Goal: Task Accomplishment & Management: Manage account settings

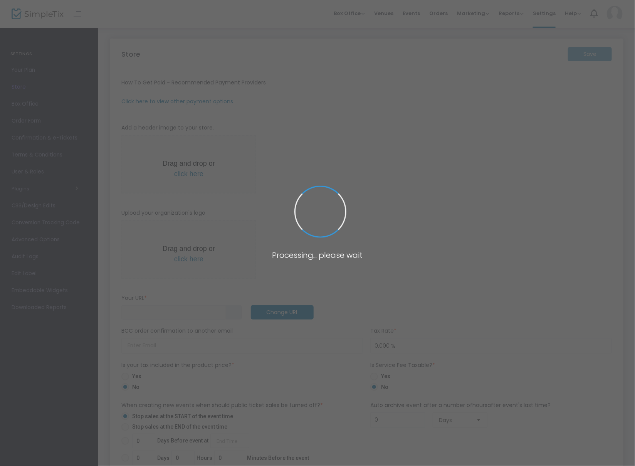
type input "https://Lyle"
radio input "false"
radio input "true"
type input "Lyle"
type input "639274493074"
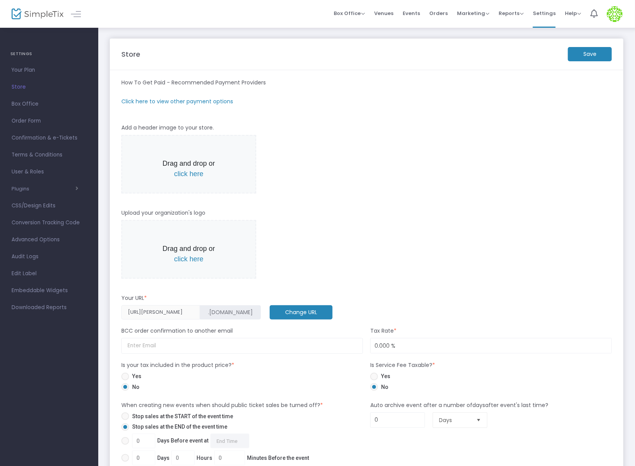
click at [179, 100] on m-panel-subtitle "Click here to view other payment options" at bounding box center [177, 101] width 112 height 8
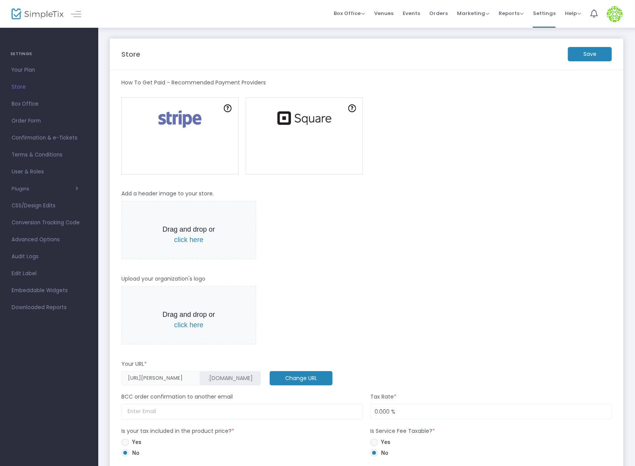
click at [186, 127] on img at bounding box center [180, 119] width 52 height 21
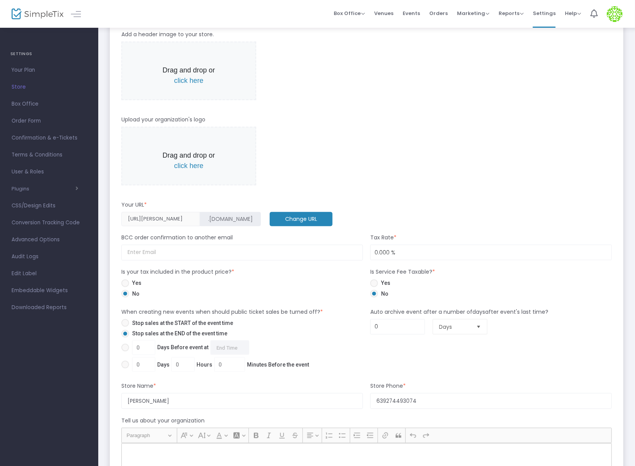
scroll to position [416, 0]
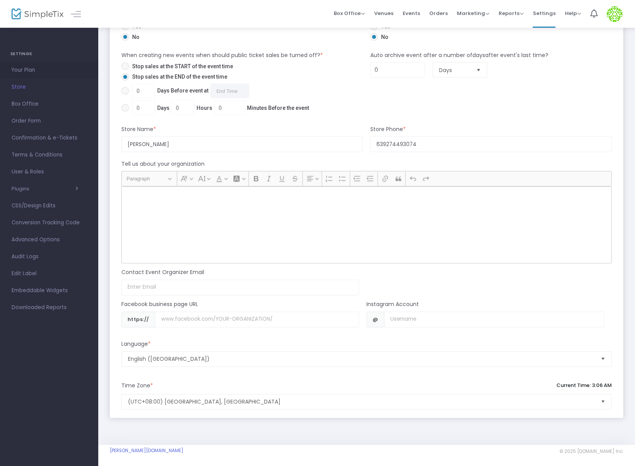
click at [25, 68] on span "Your Plan" at bounding box center [49, 70] width 75 height 10
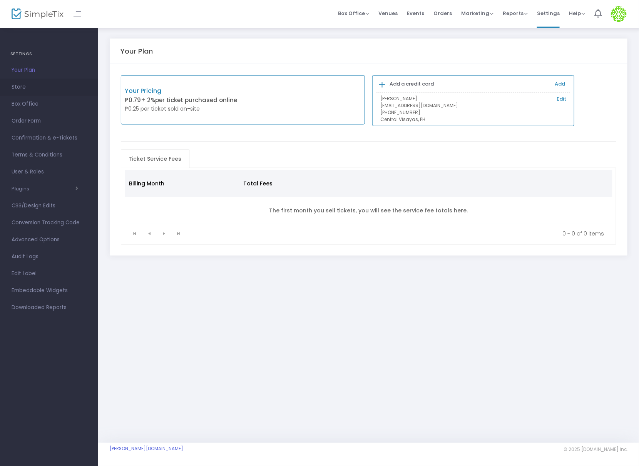
click at [25, 87] on span "Store" at bounding box center [49, 87] width 75 height 10
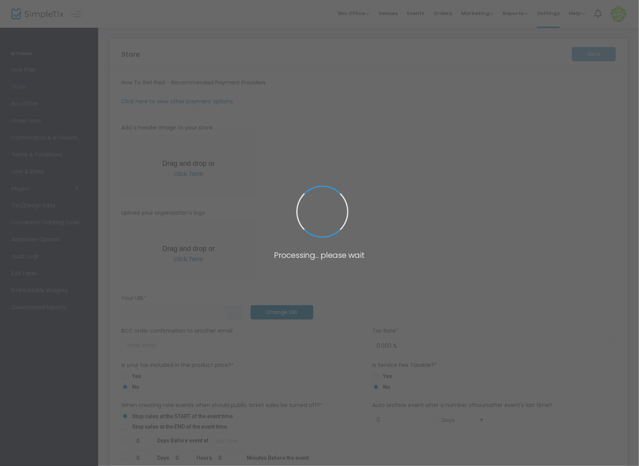
type input "https://Lyle"
radio input "false"
radio input "true"
type input "Lyle"
type input "639274493074"
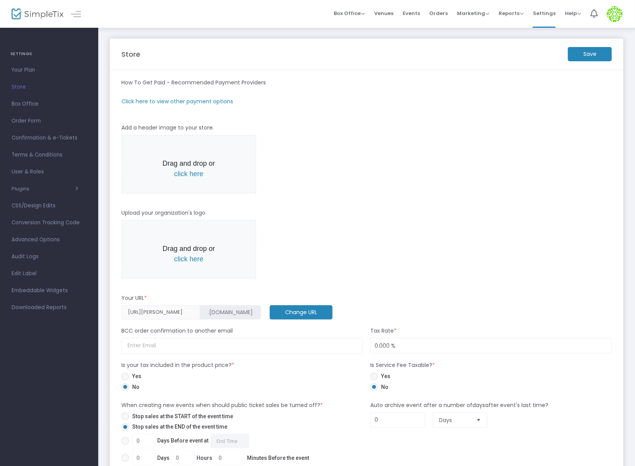
scroll to position [8, 0]
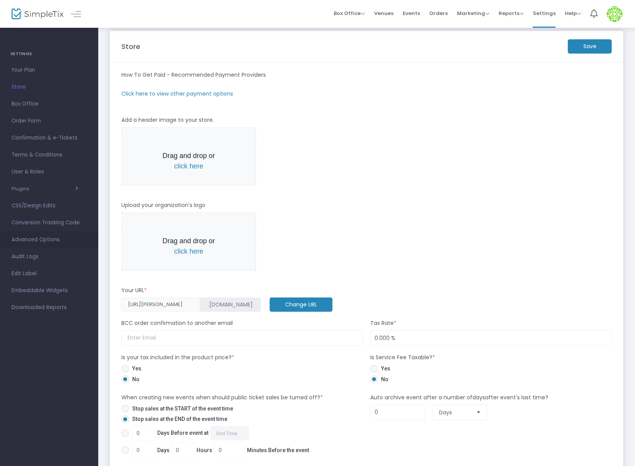
click at [50, 241] on span "Advanced Options" at bounding box center [49, 240] width 75 height 10
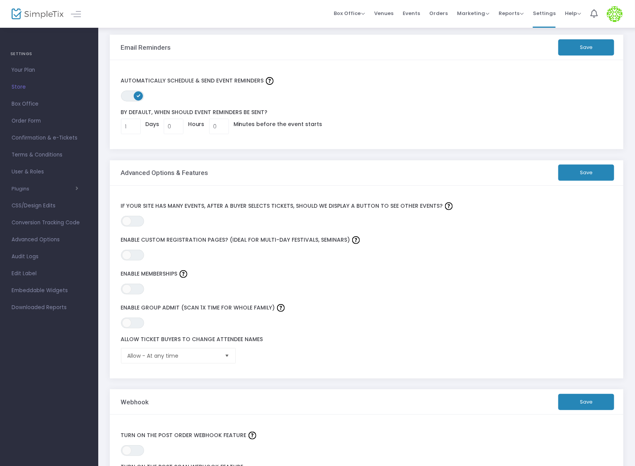
scroll to position [87, 0]
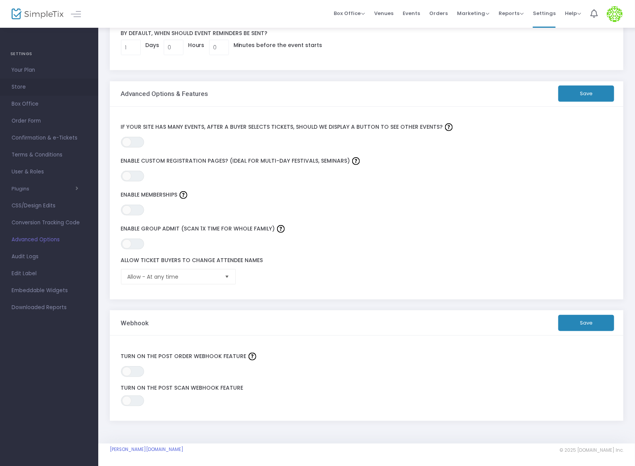
click at [18, 85] on span "Store" at bounding box center [49, 87] width 75 height 10
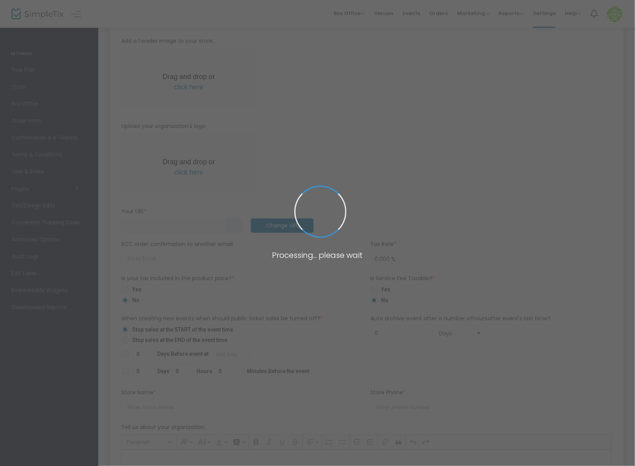
type input "https://Lyle"
radio input "false"
radio input "true"
type input "Lyle"
type input "639274493074"
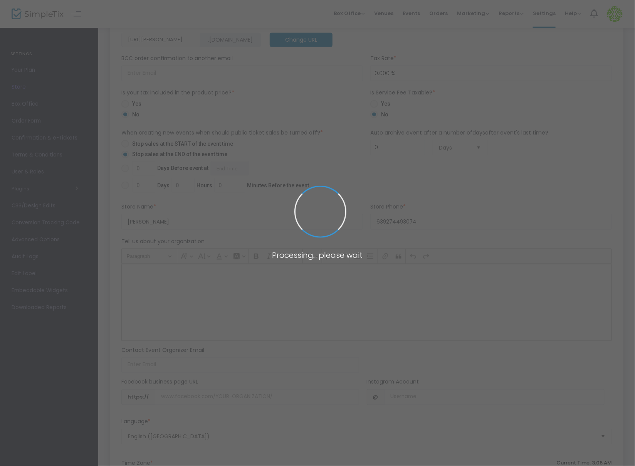
scroll to position [350, 0]
